Goal: Task Accomplishment & Management: Manage account settings

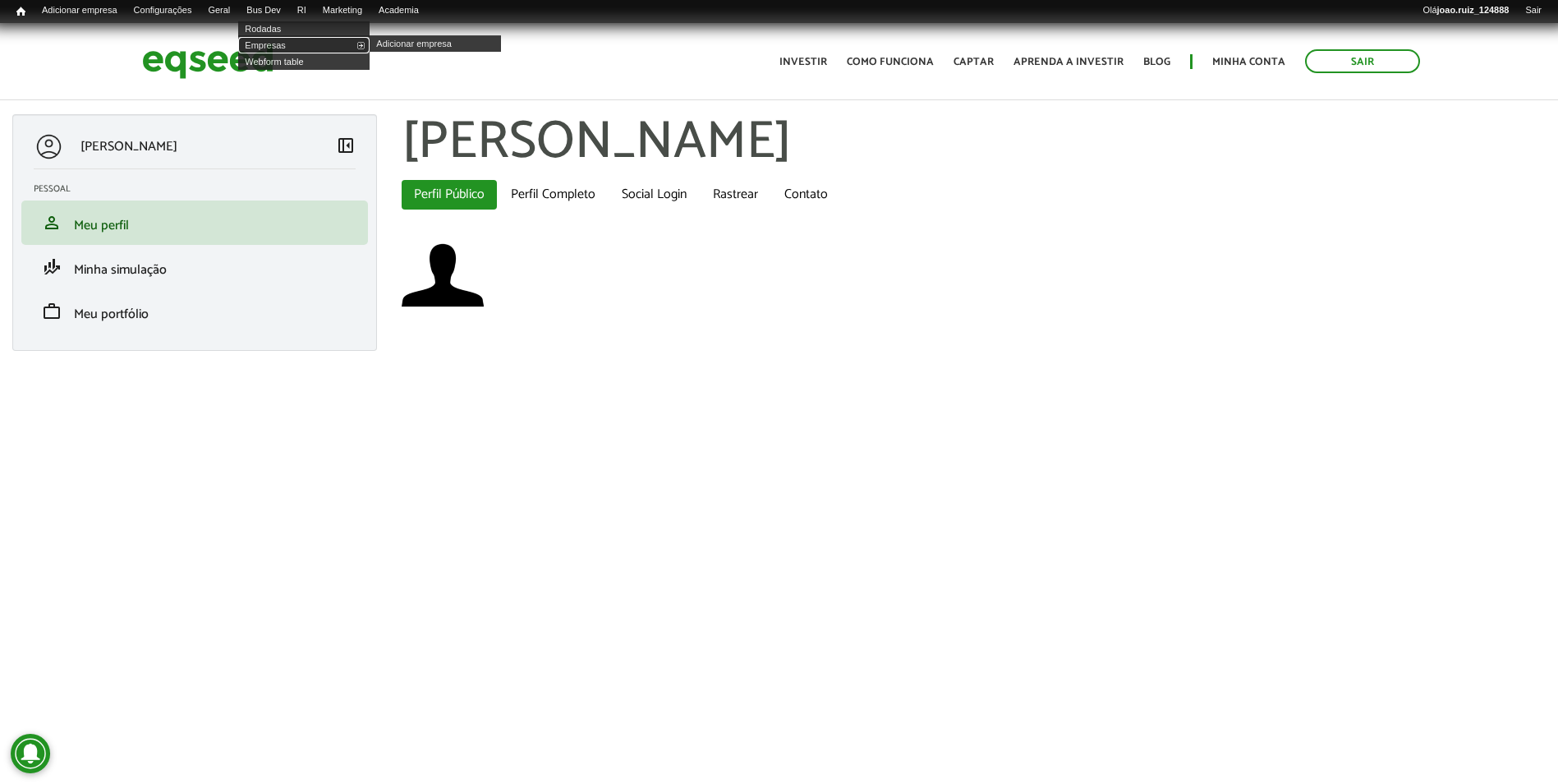
click at [278, 50] on link "Empresas" at bounding box center [304, 46] width 131 height 17
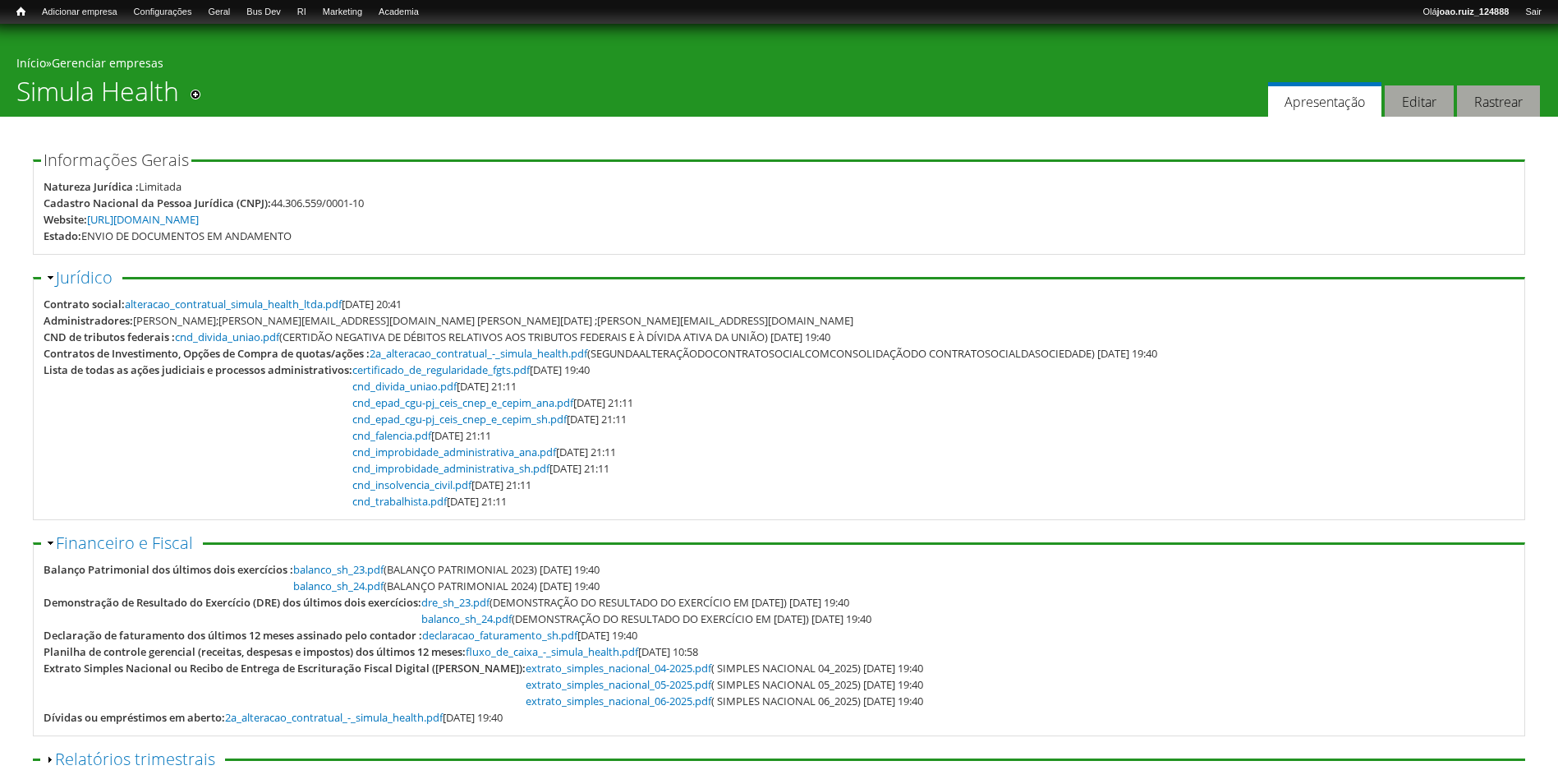
scroll to position [82, 0]
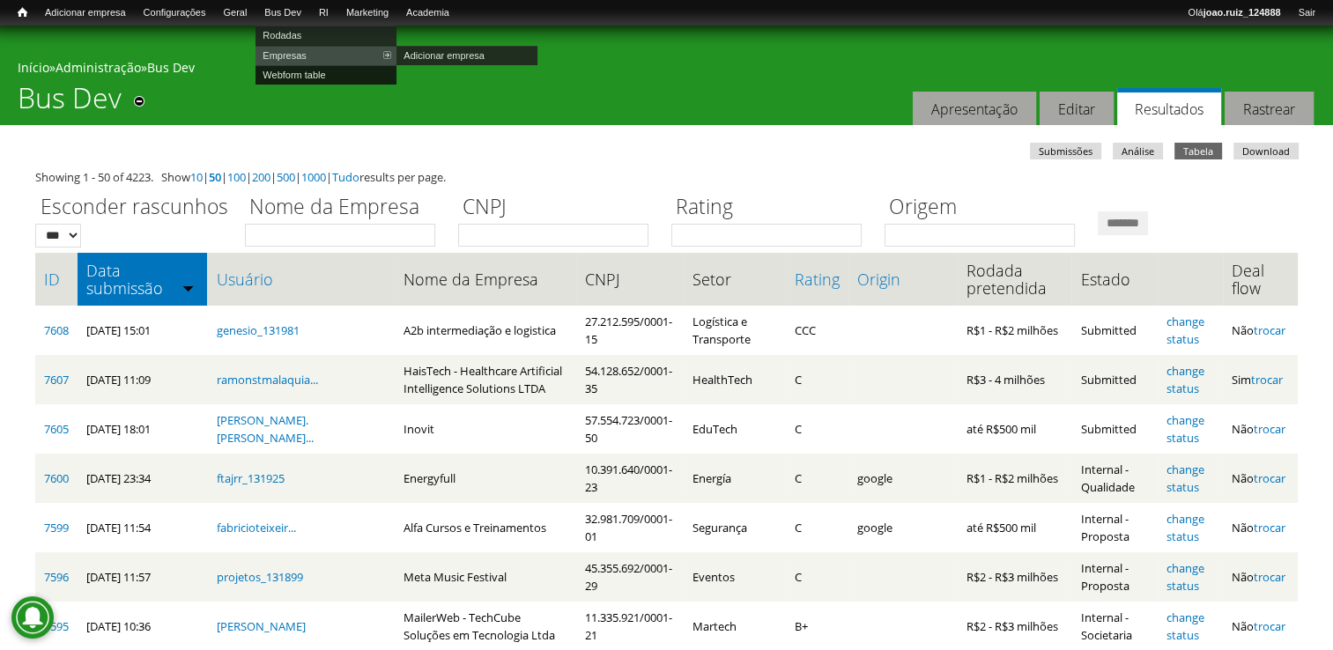
click at [294, 75] on link "Webform table" at bounding box center [326, 74] width 141 height 19
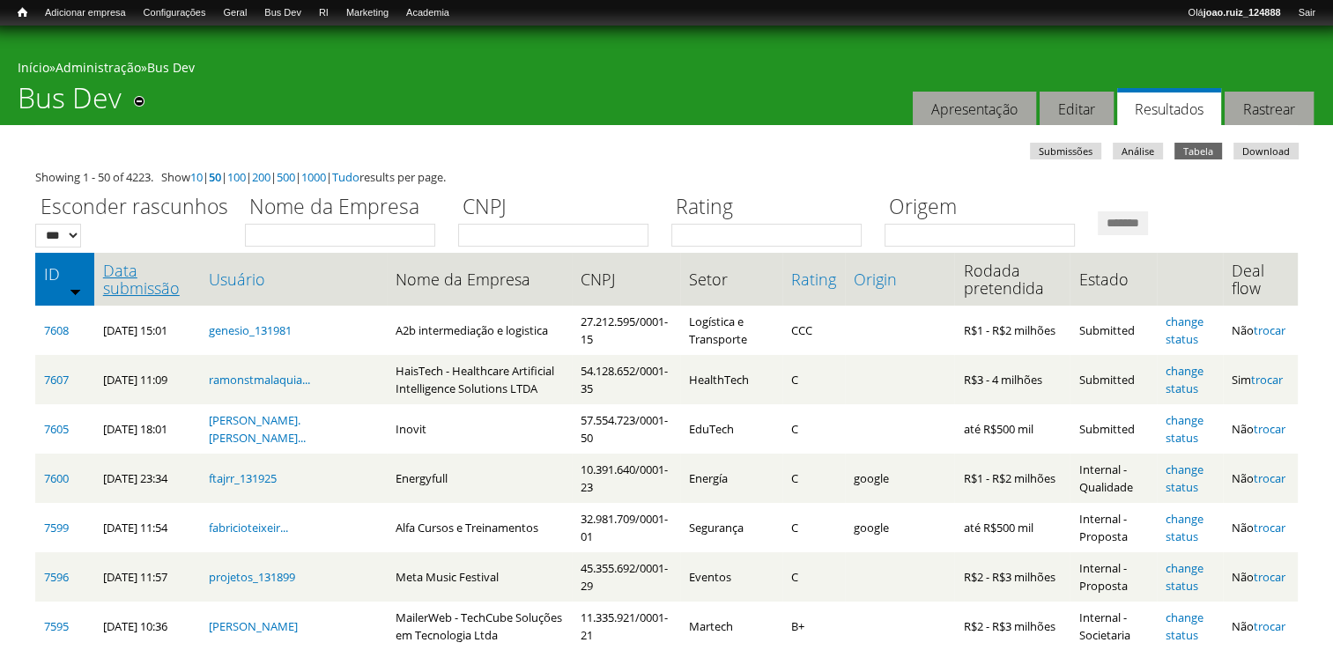
click at [149, 287] on link "Data submissão" at bounding box center [147, 279] width 88 height 35
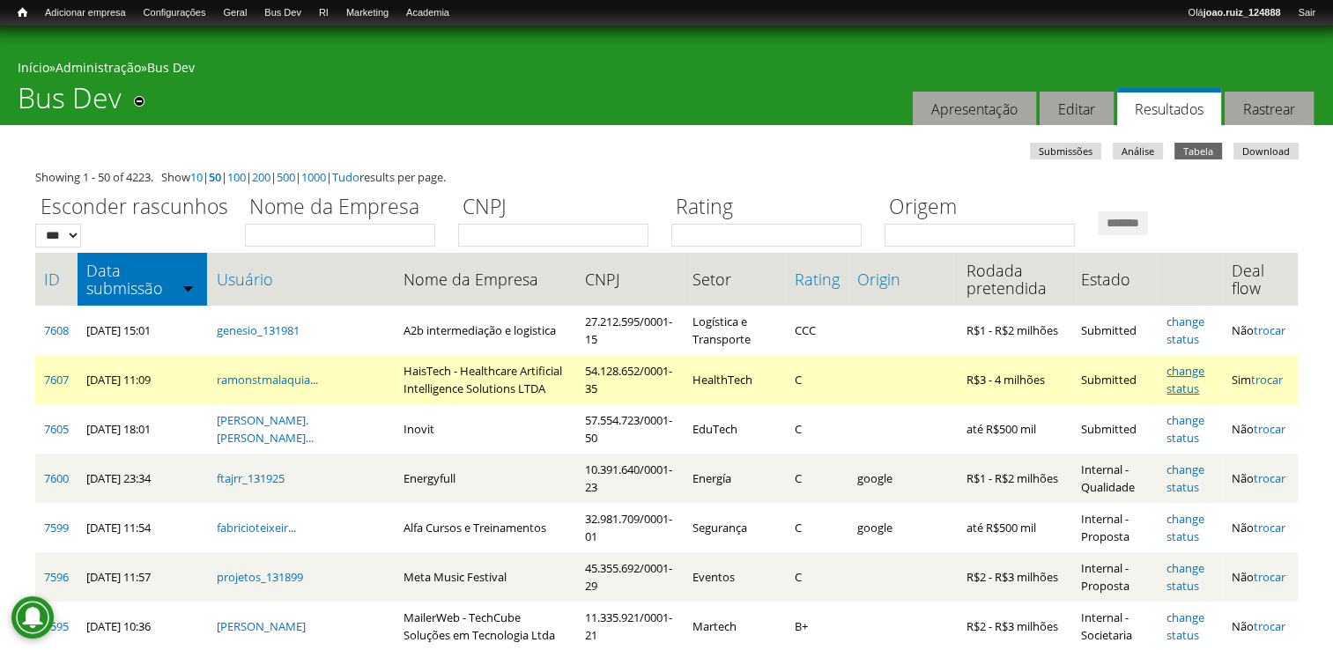
click at [1187, 374] on link "change status" at bounding box center [1186, 379] width 38 height 33
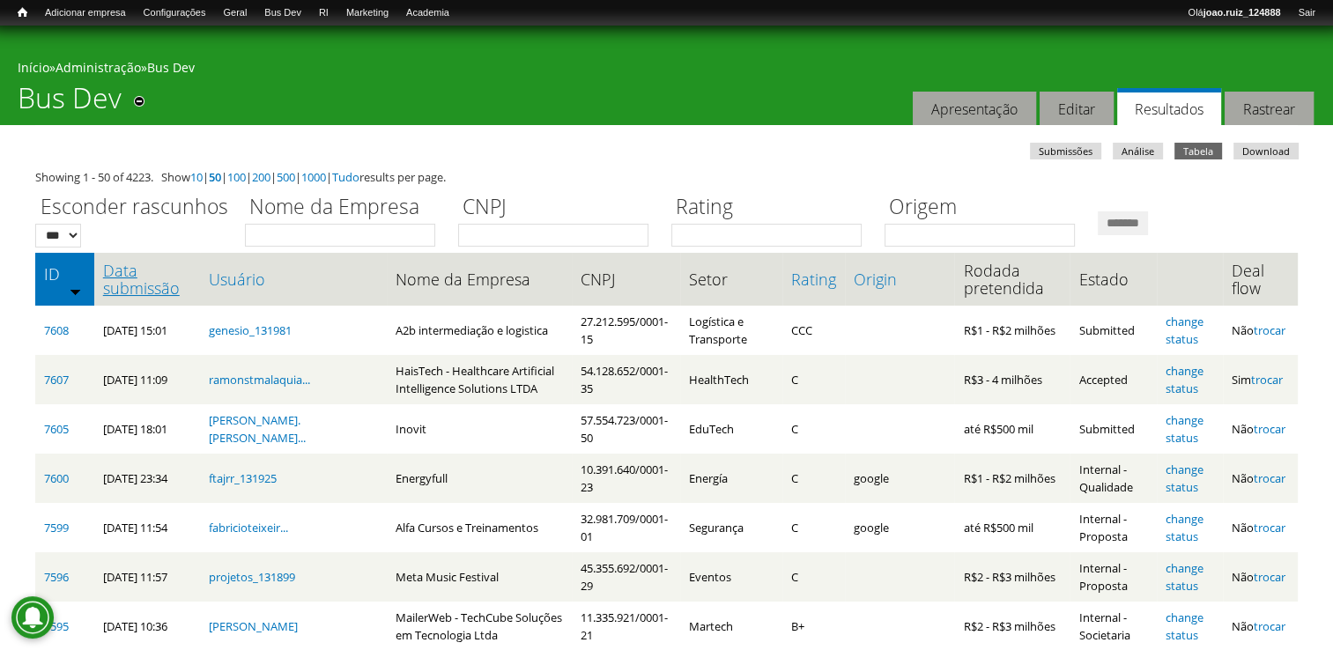
click at [122, 269] on link "Data submissão" at bounding box center [147, 279] width 88 height 35
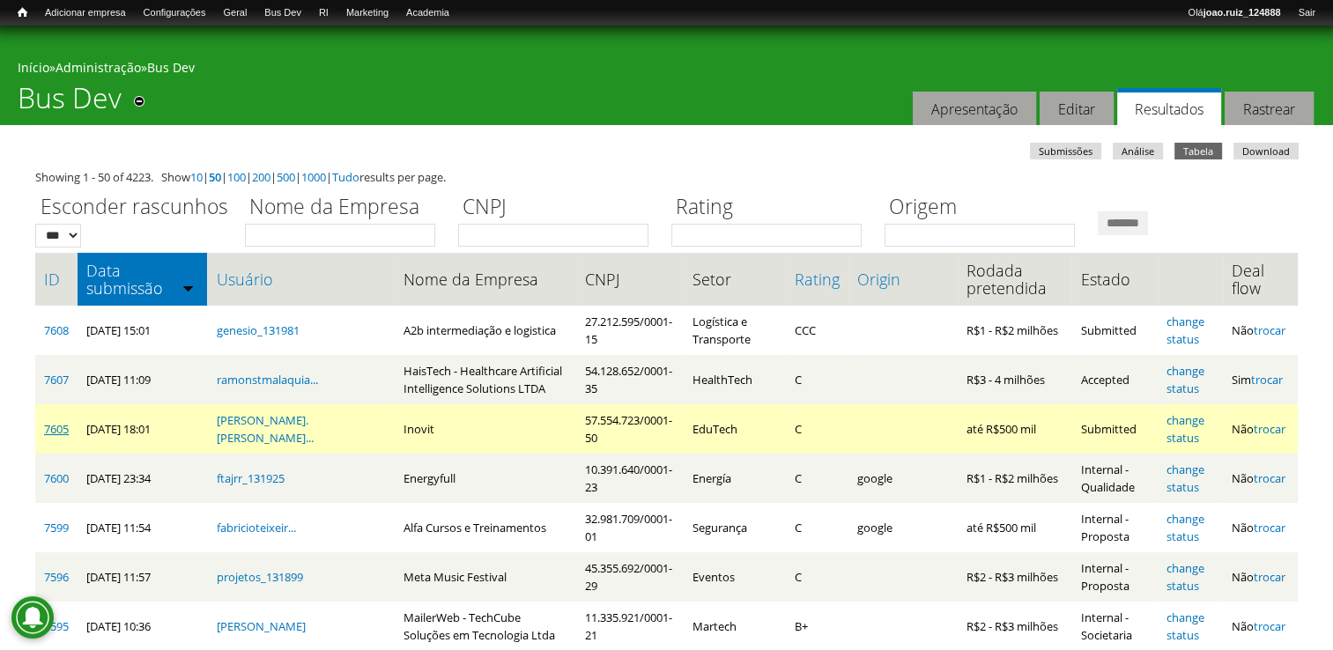
click at [60, 428] on link "7605" at bounding box center [56, 429] width 25 height 16
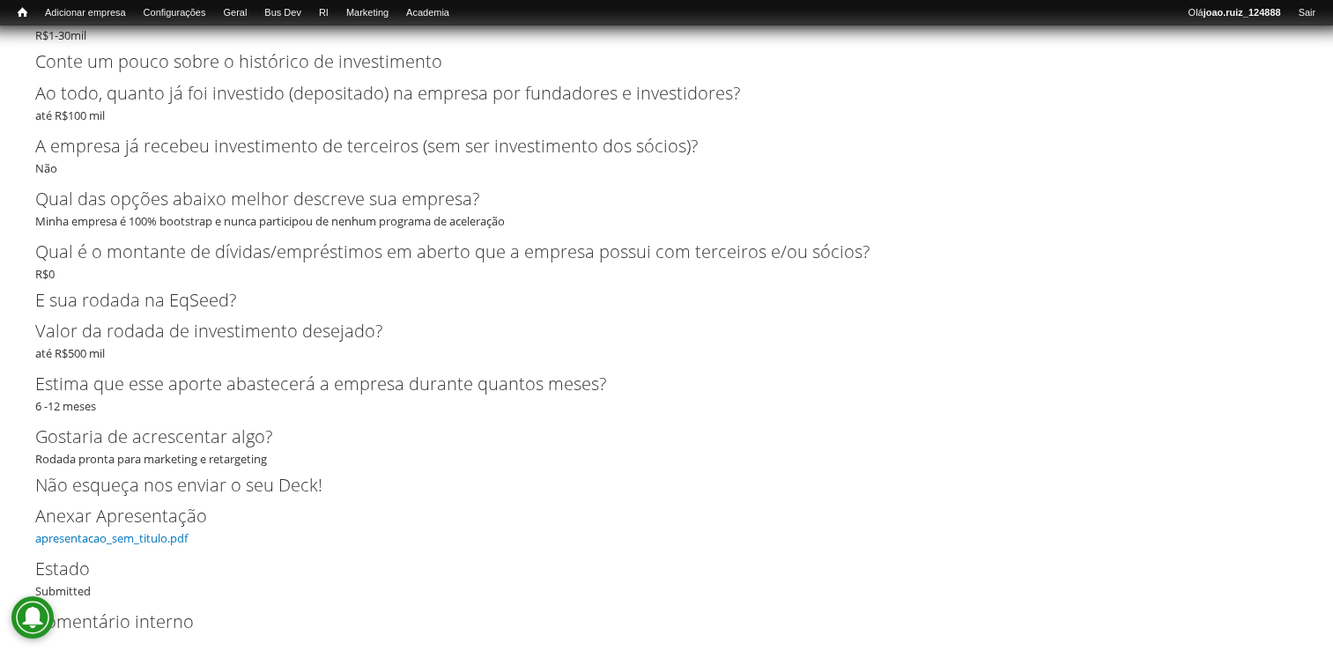
scroll to position [3394, 0]
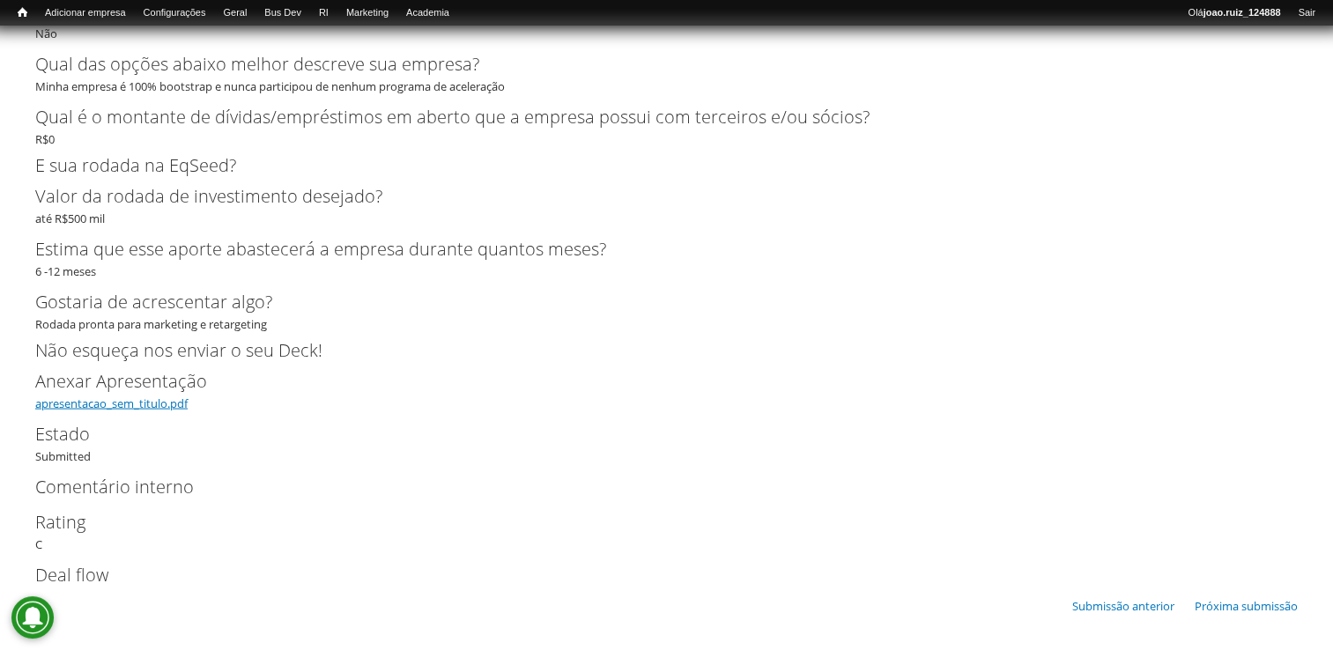
click at [148, 404] on link "apresentacao_sem_titulo.pdf" at bounding box center [111, 404] width 152 height 16
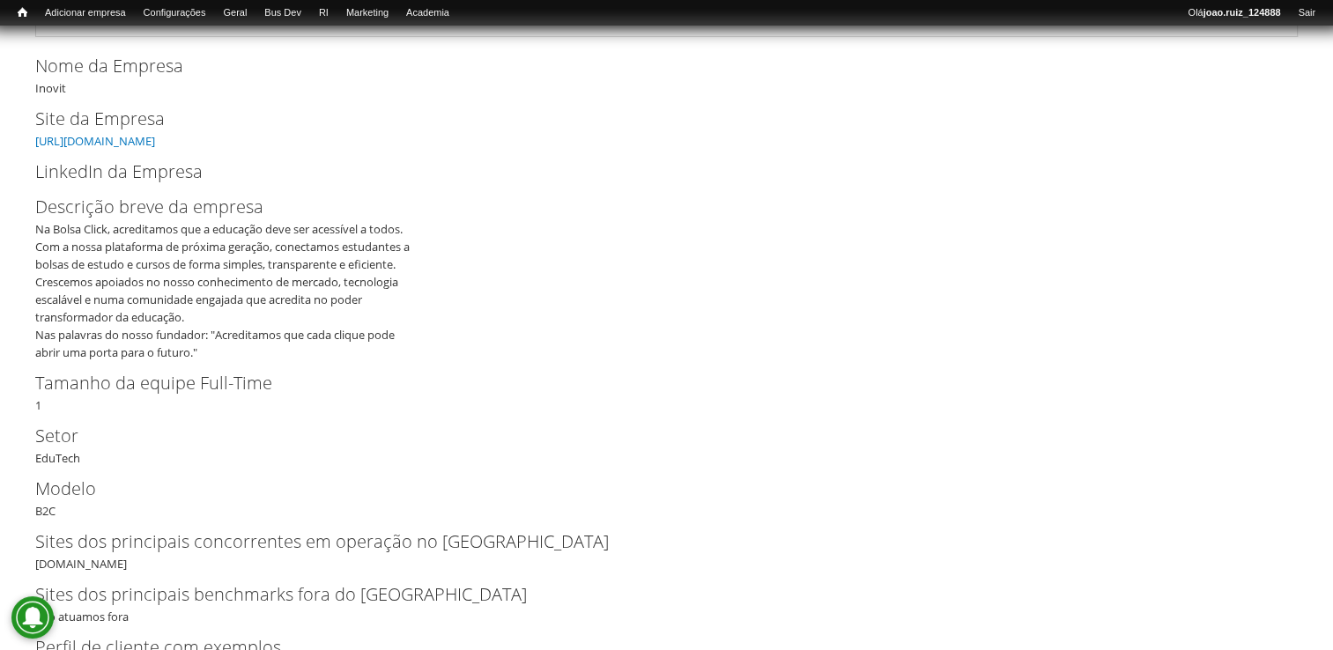
scroll to position [29, 0]
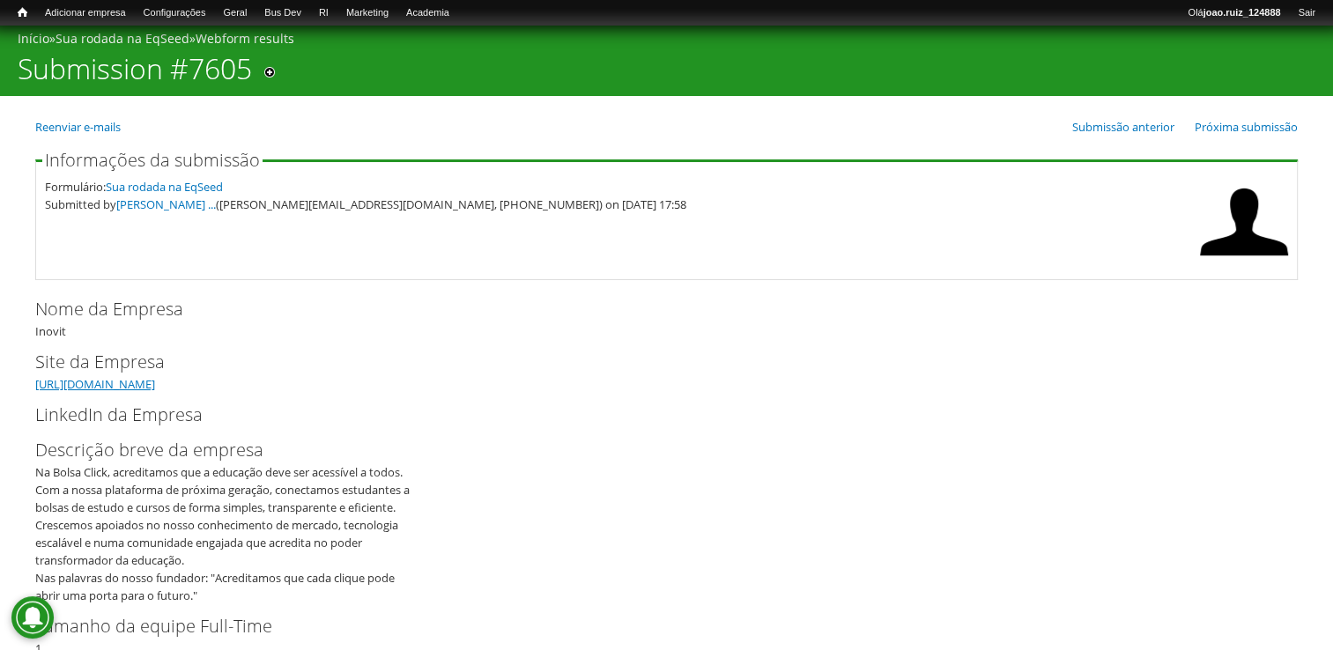
click at [104, 378] on link "https://www.bolsaclick.com.br" at bounding box center [95, 384] width 120 height 16
